Goal: Information Seeking & Learning: Learn about a topic

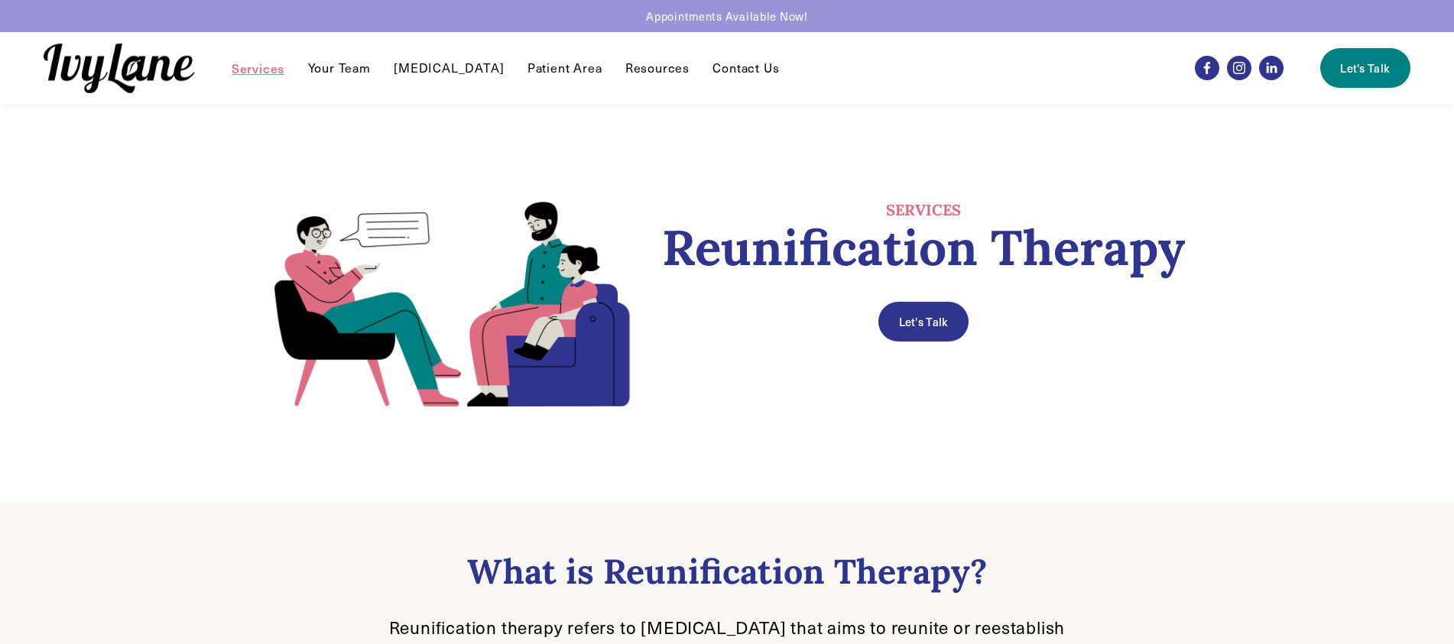
click at [559, 67] on link "Patient Area" at bounding box center [565, 68] width 75 height 18
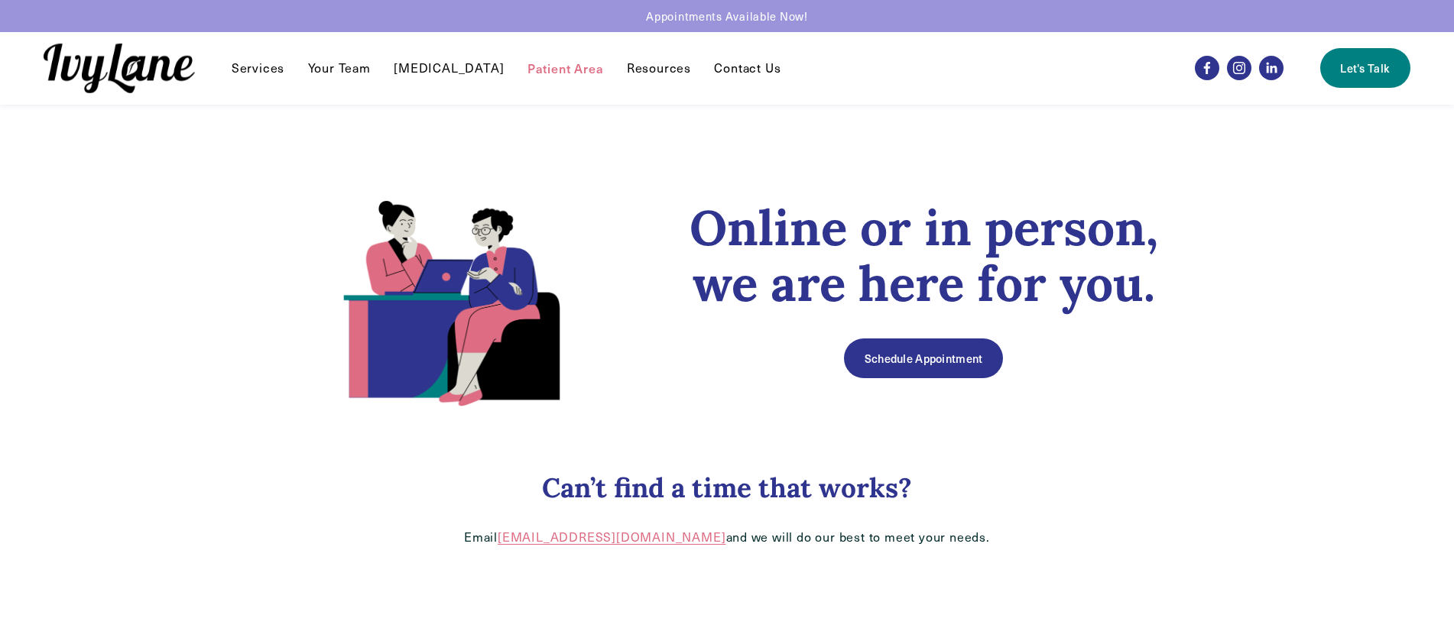
click at [144, 60] on img at bounding box center [119, 69] width 151 height 50
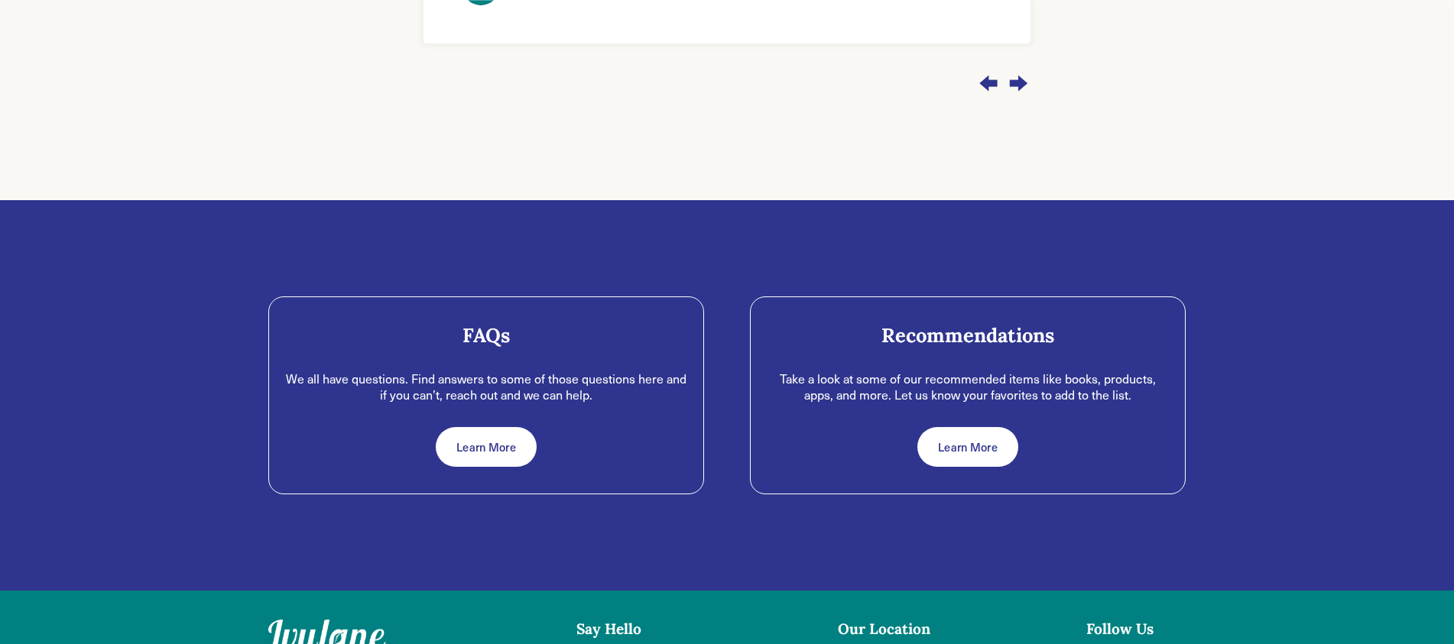
scroll to position [1688, 0]
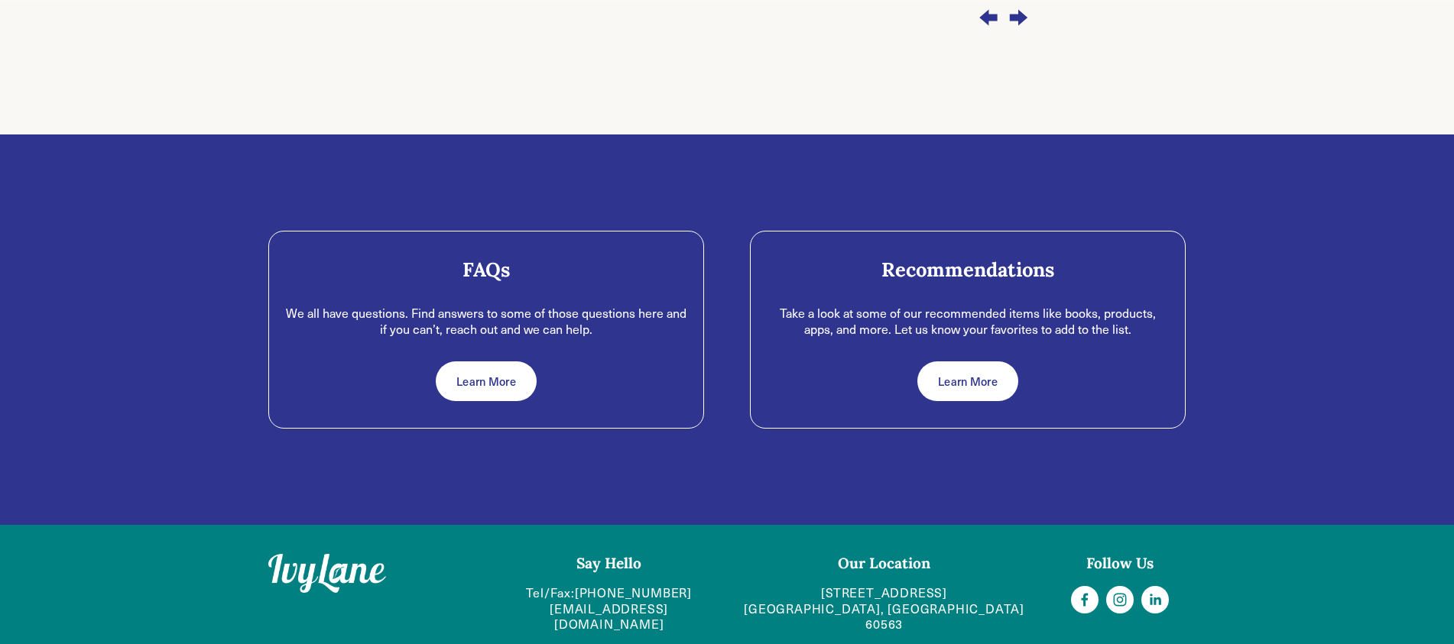
drag, startPoint x: 375, startPoint y: 357, endPoint x: 463, endPoint y: 357, distance: 88.7
click at [434, 362] on div "Learn More" at bounding box center [486, 382] width 404 height 40
click at [511, 362] on link "Learn More" at bounding box center [486, 382] width 100 height 40
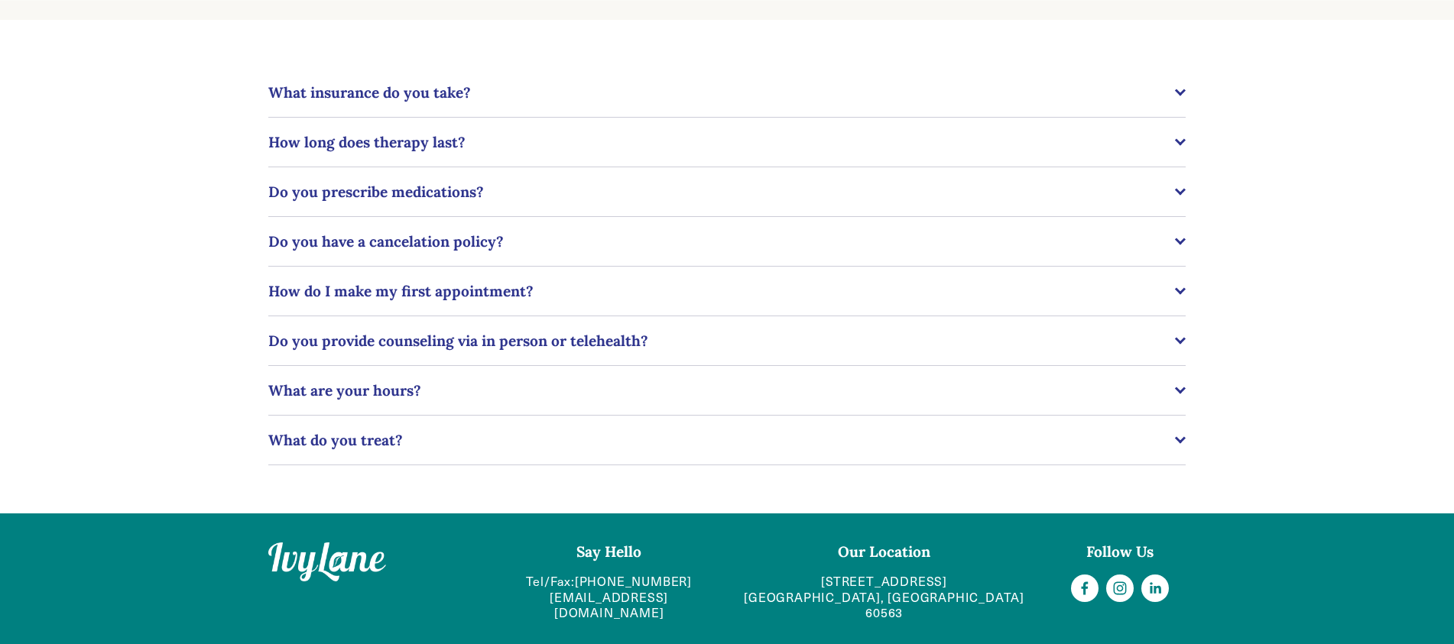
scroll to position [406, 0]
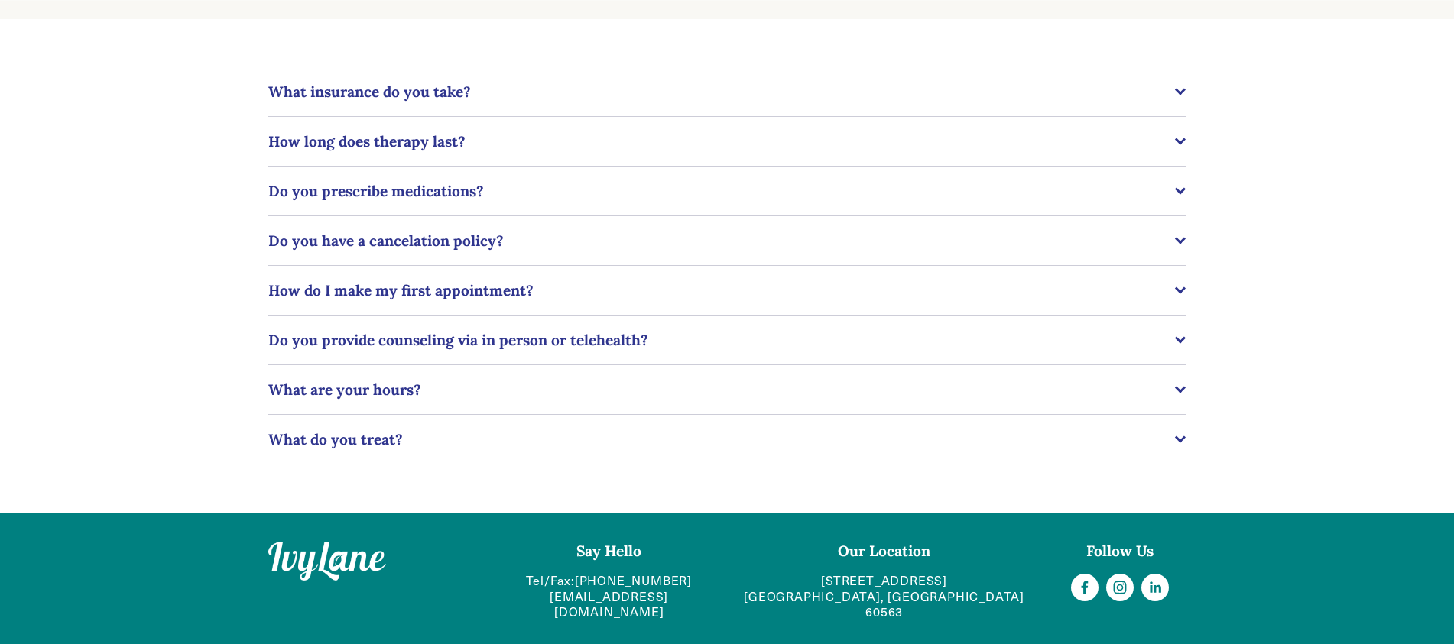
click at [981, 365] on div at bounding box center [726, 365] width 917 height 1
click at [1177, 340] on div at bounding box center [1180, 338] width 11 height 11
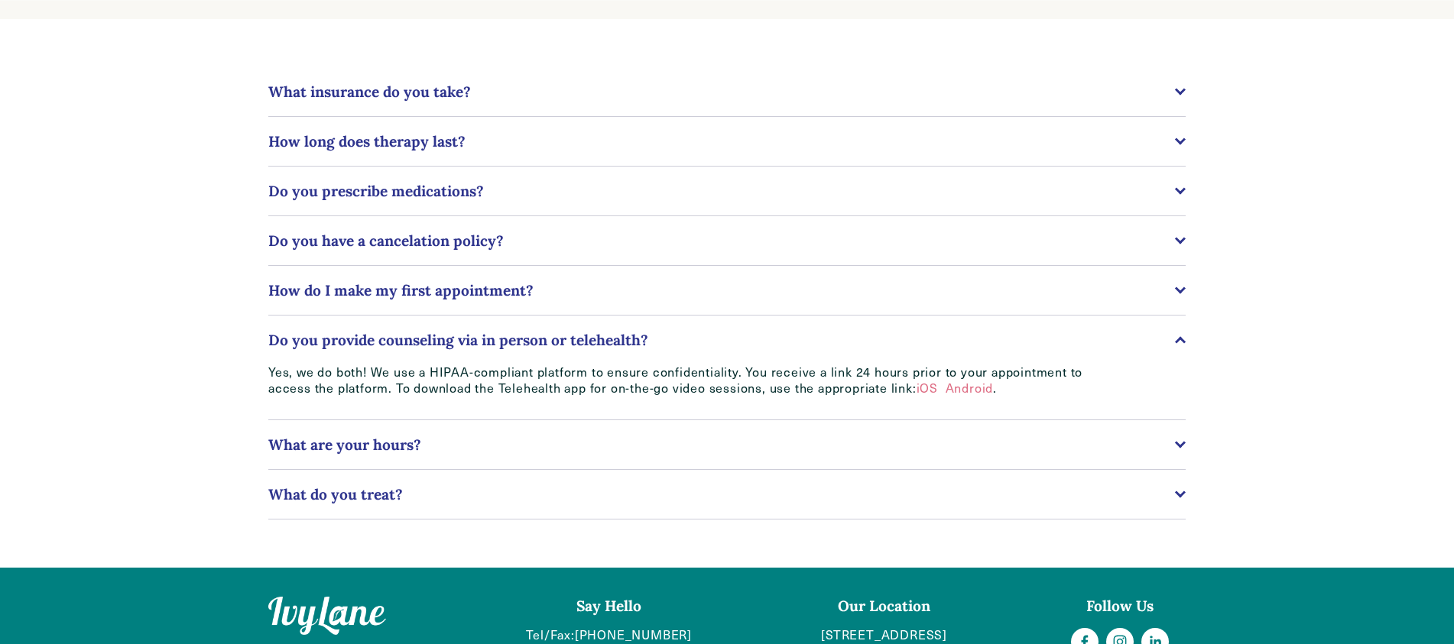
click at [1177, 340] on div at bounding box center [1180, 342] width 11 height 11
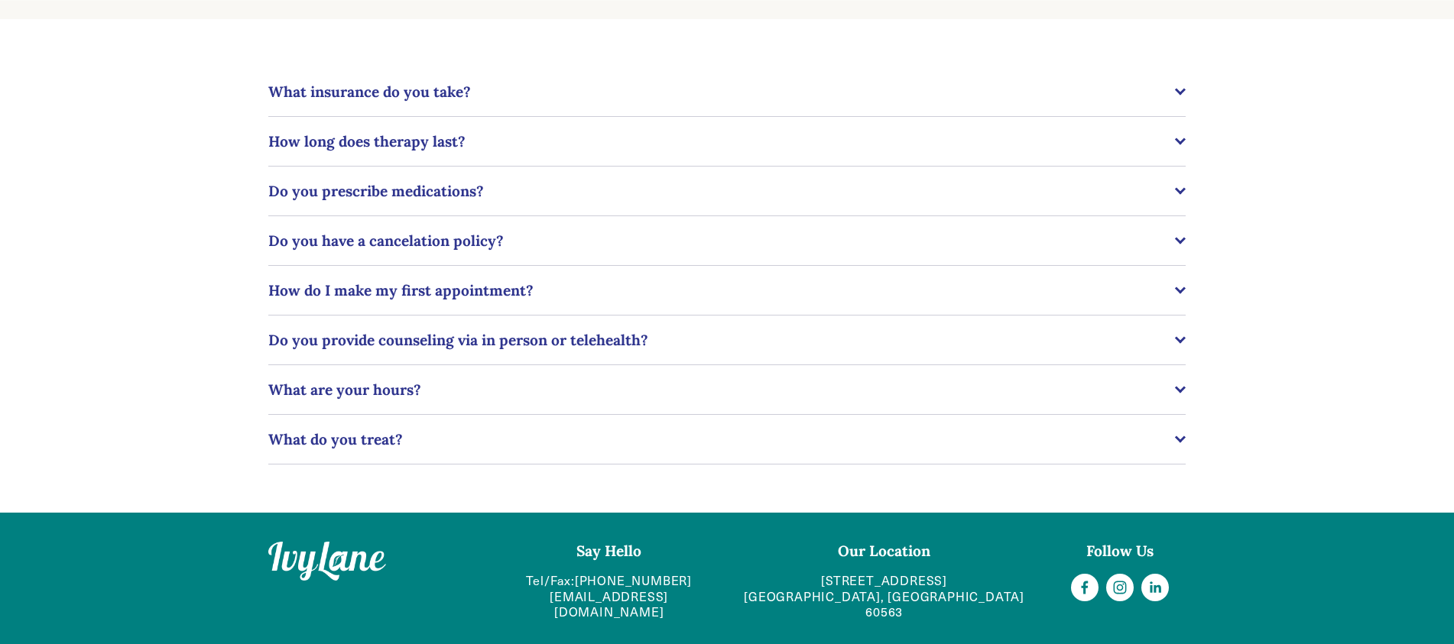
scroll to position [0, 0]
